Goal: Find specific page/section: Find specific page/section

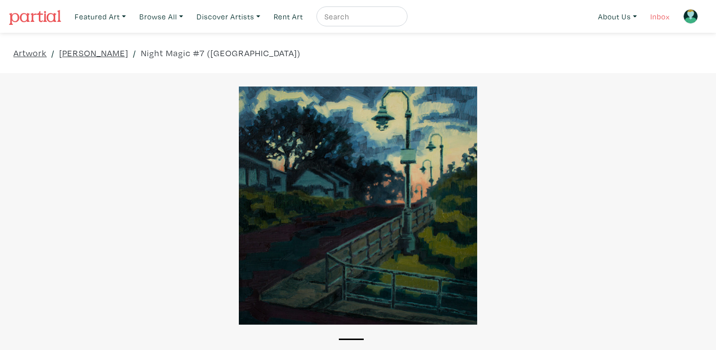
click at [656, 19] on link "Inbox" at bounding box center [659, 16] width 28 height 20
